Goal: Navigation & Orientation: Find specific page/section

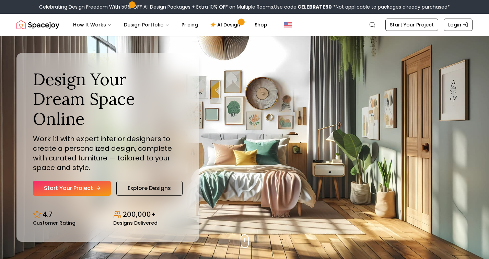
click at [100, 181] on link "Start Your Project" at bounding box center [72, 188] width 78 height 15
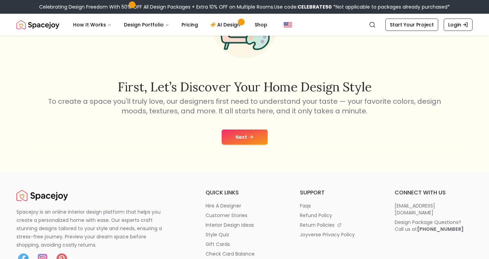
scroll to position [62, 0]
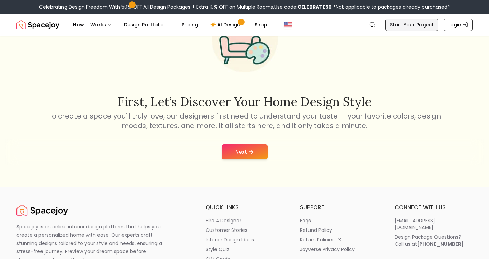
click at [422, 29] on link "Start Your Project" at bounding box center [411, 25] width 53 height 12
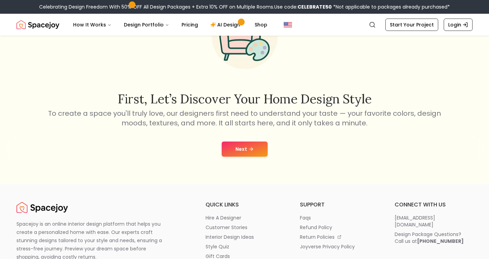
scroll to position [65, 0]
click at [222, 26] on link "AI Design" at bounding box center [226, 25] width 43 height 14
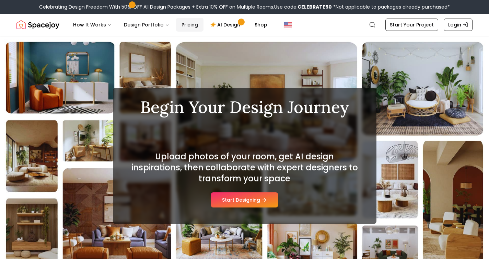
click at [187, 26] on link "Pricing" at bounding box center [189, 25] width 27 height 14
